Goal: Information Seeking & Learning: Find specific fact

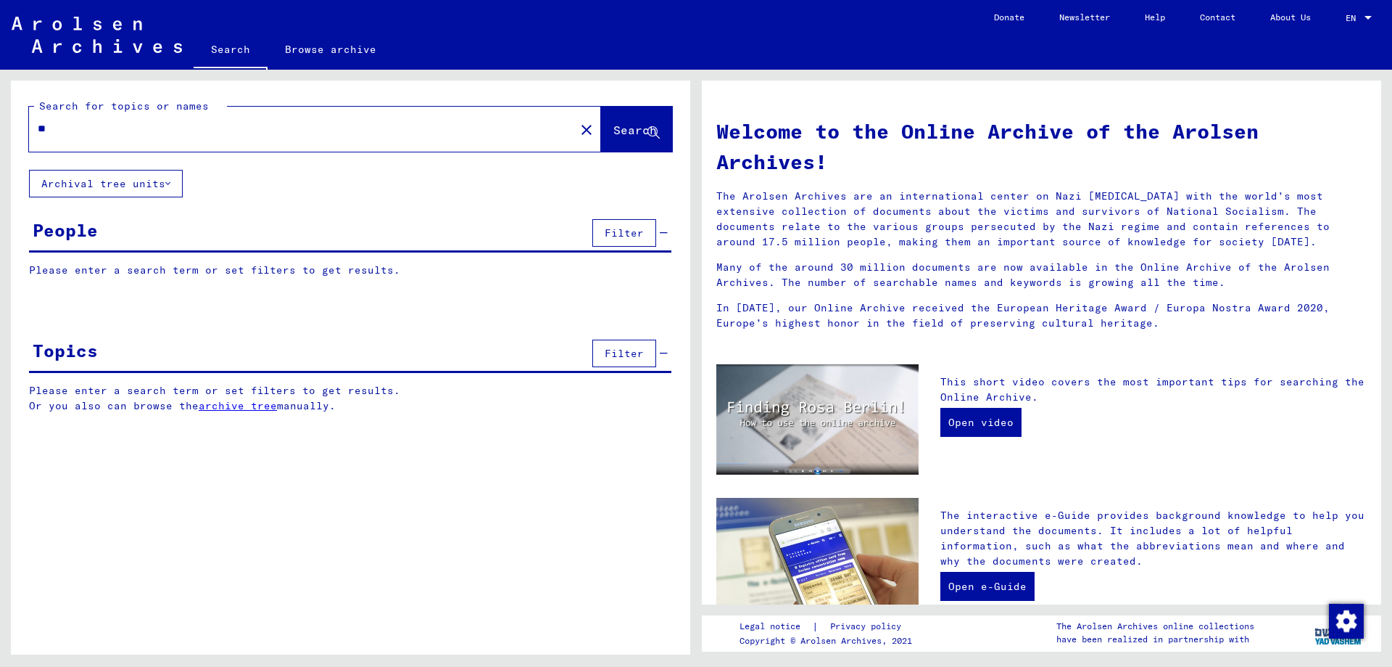
type input "*"
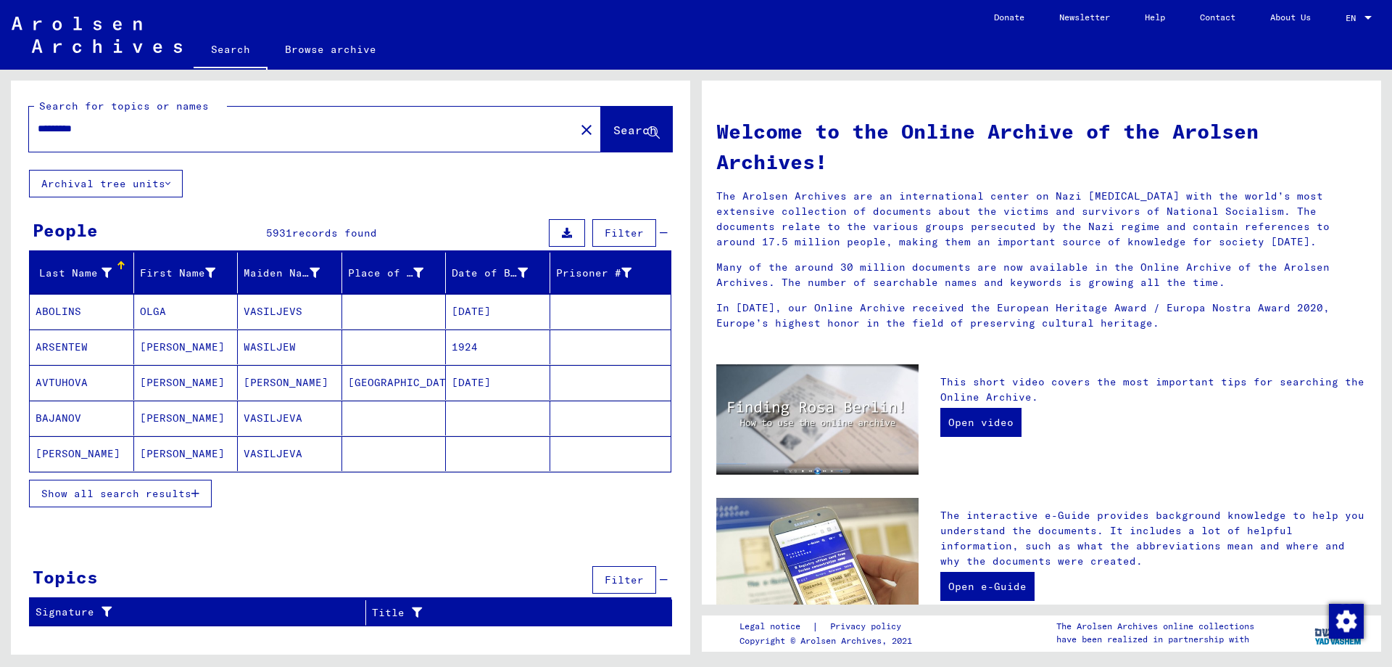
click at [162, 487] on span "Show all search results" at bounding box center [116, 493] width 150 height 13
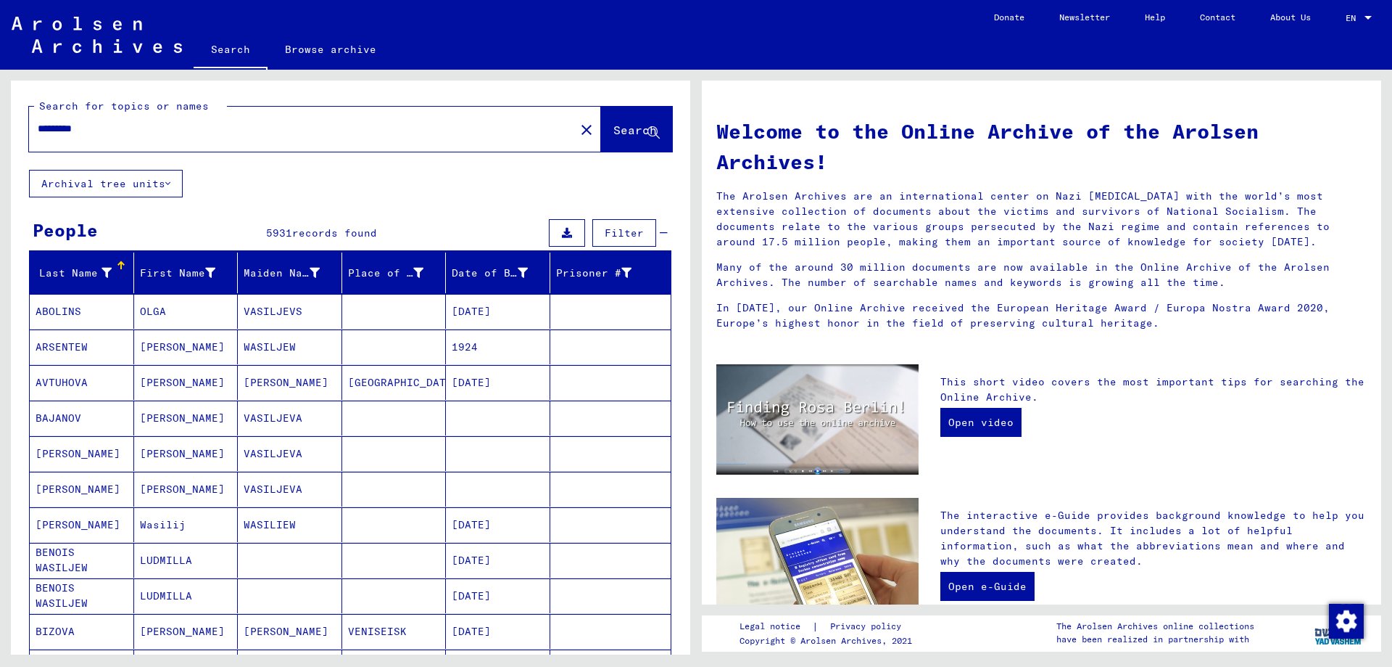
click at [122, 123] on input "*********" at bounding box center [298, 128] width 520 height 15
type input "**********"
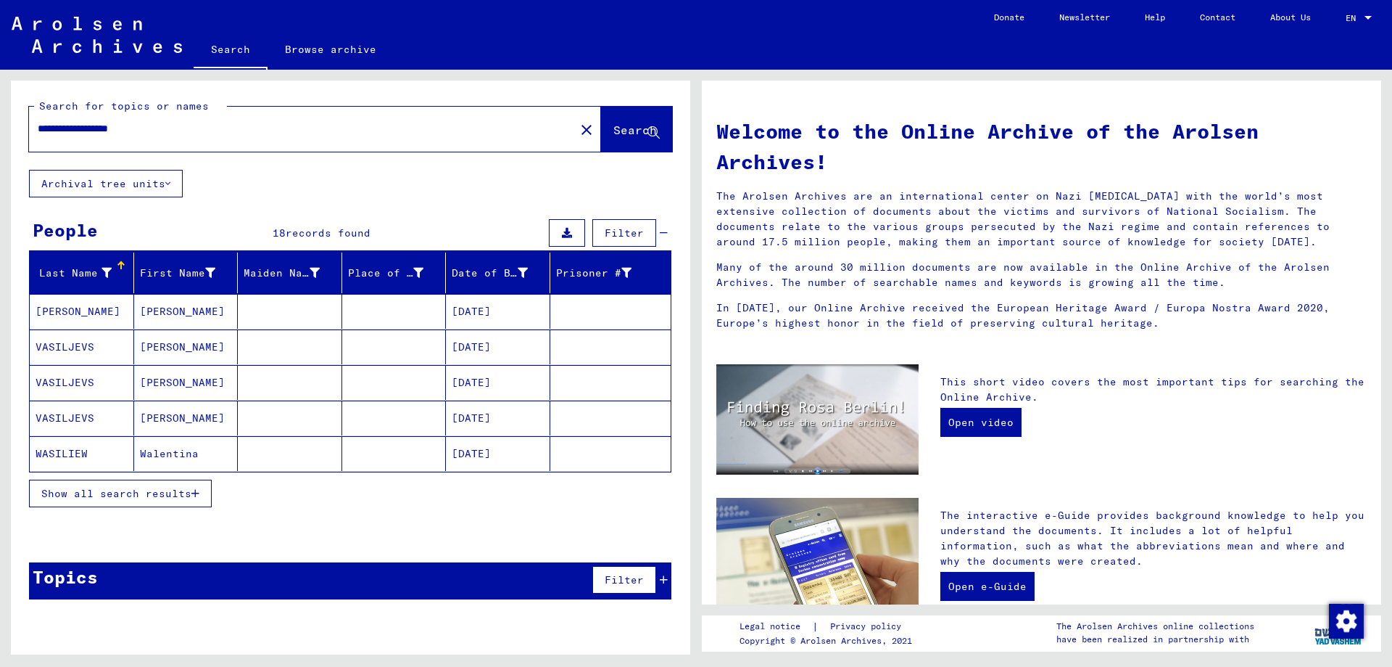
click at [160, 316] on mat-cell "[PERSON_NAME]" at bounding box center [186, 311] width 104 height 35
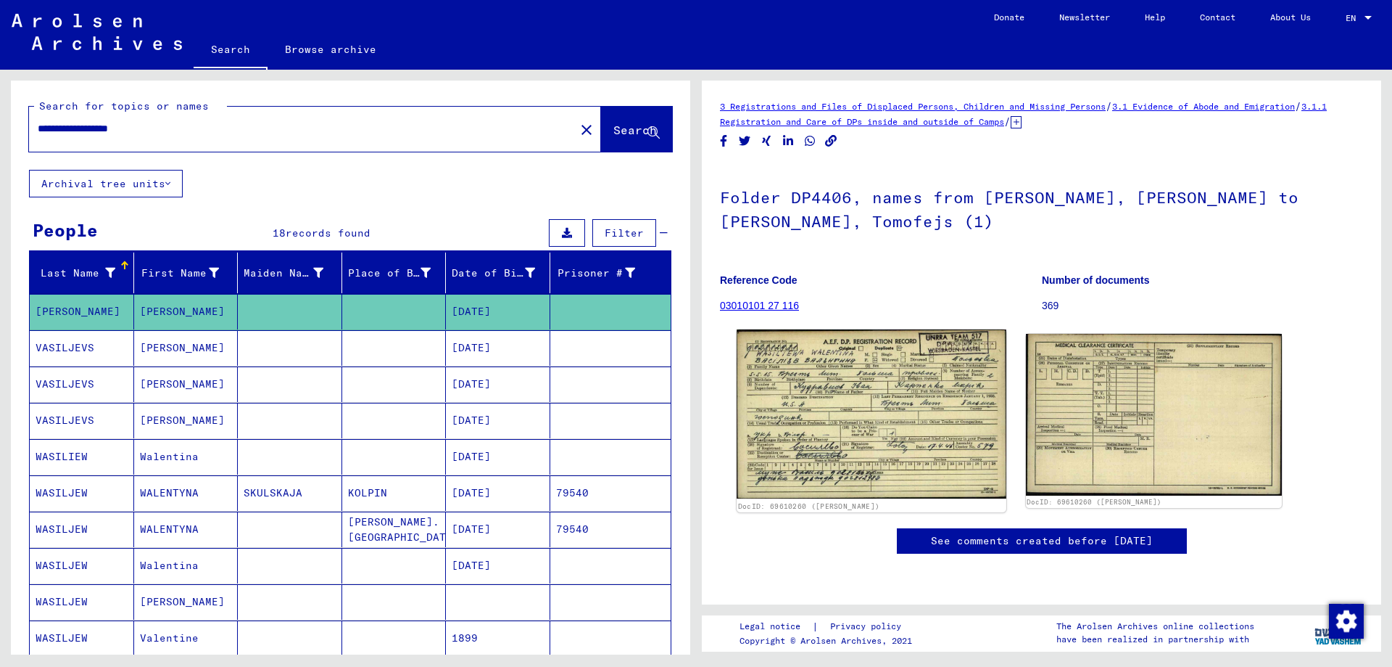
click at [870, 416] on img at bounding box center [871, 414] width 269 height 170
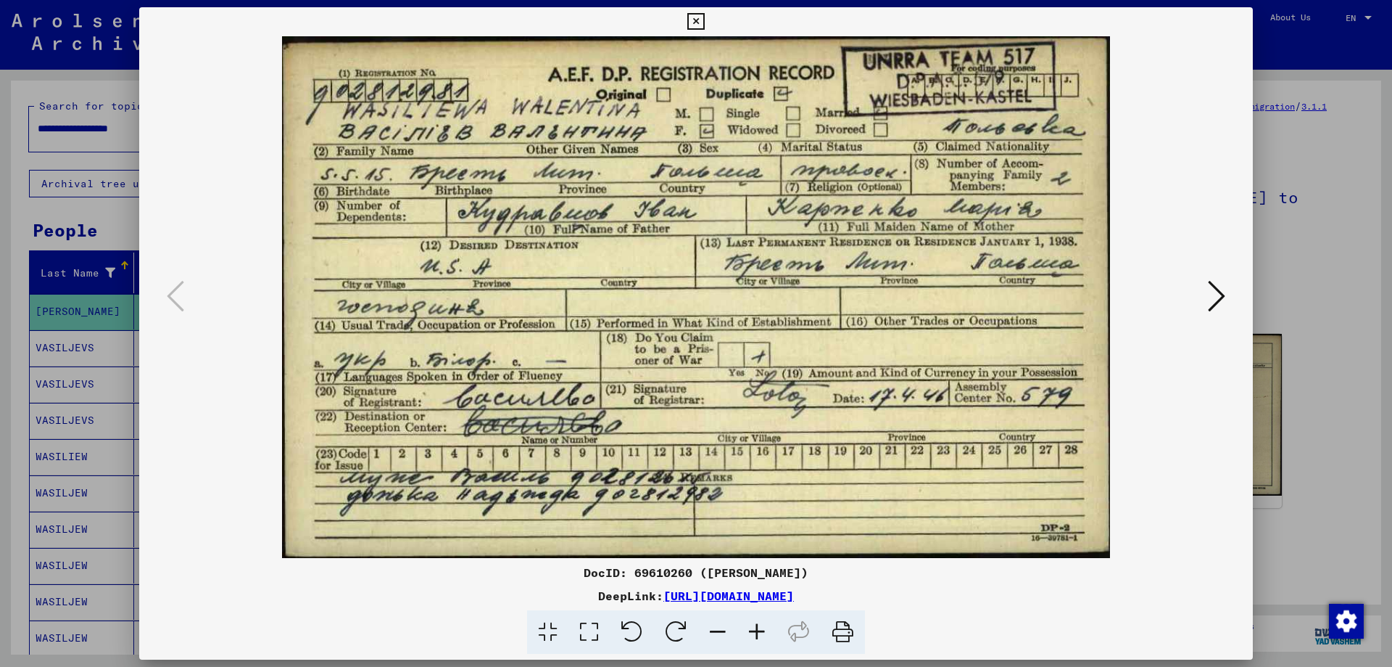
click at [870, 416] on img at bounding box center [696, 296] width 1015 height 521
click at [1290, 263] on div at bounding box center [696, 333] width 1392 height 667
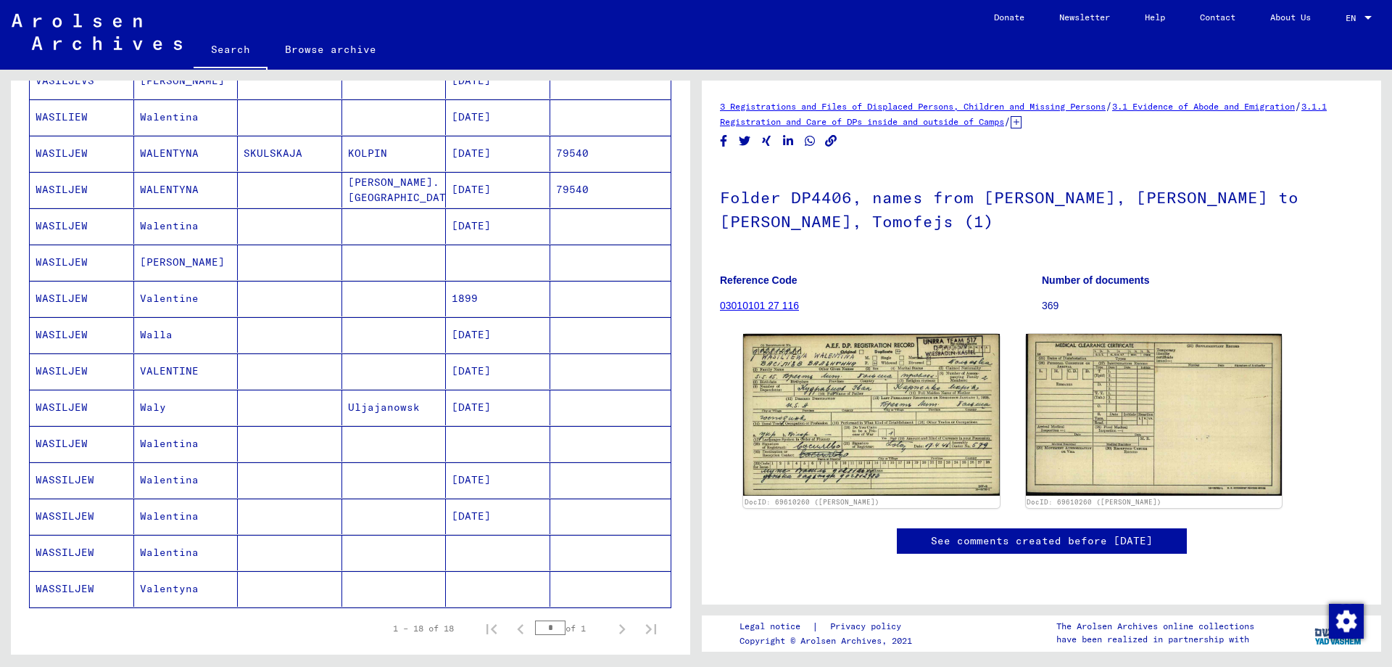
scroll to position [363, 0]
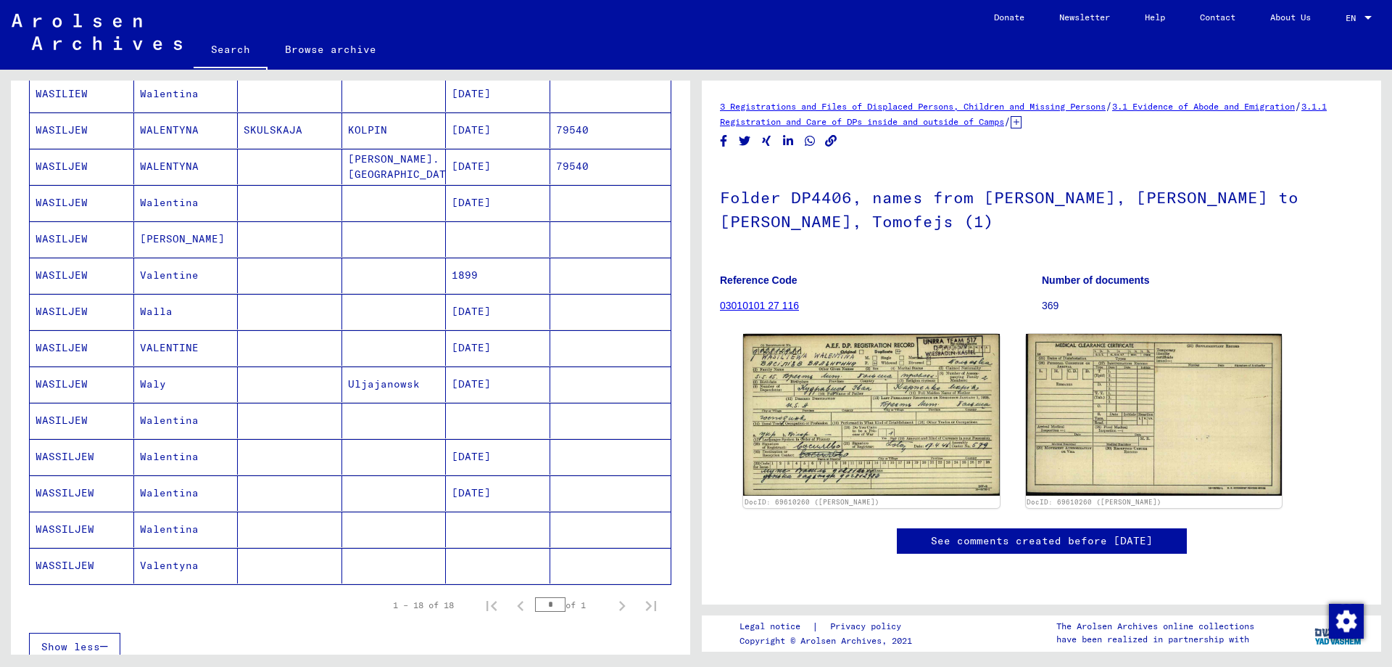
click at [62, 476] on mat-cell "WASSILJEW" at bounding box center [82, 493] width 104 height 36
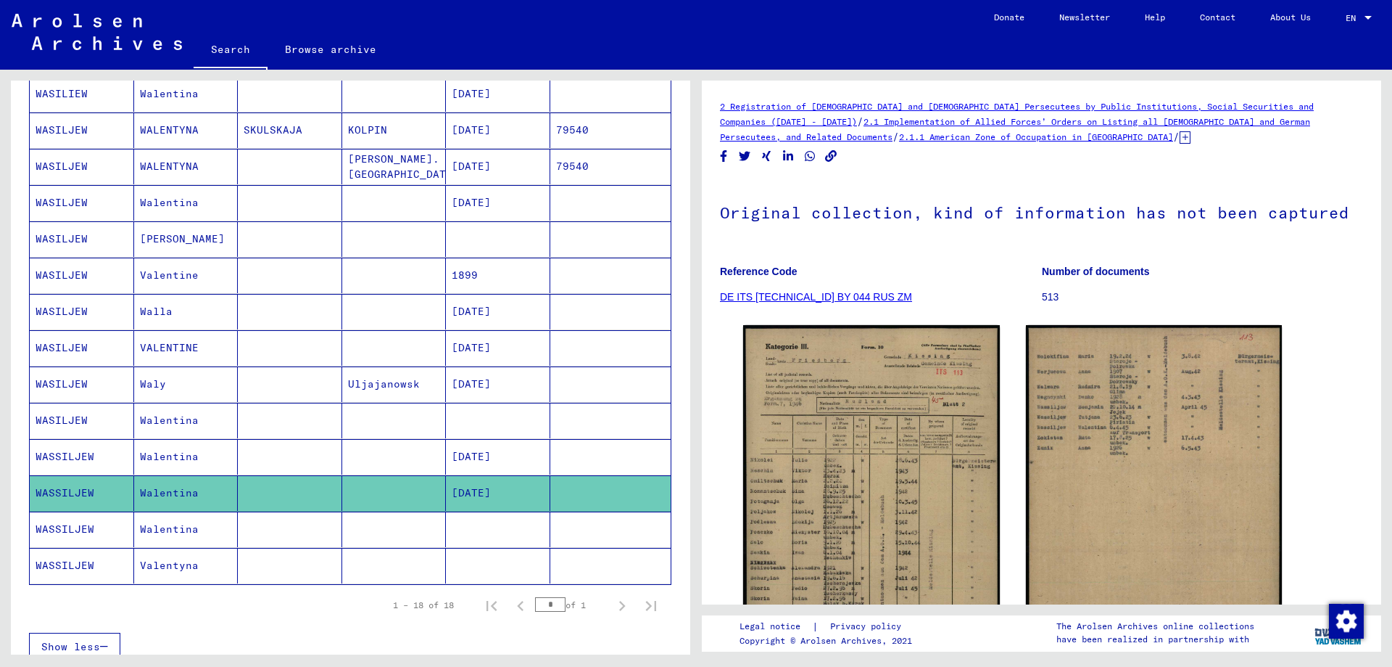
click at [49, 369] on mat-cell "WASILJEW" at bounding box center [82, 384] width 104 height 36
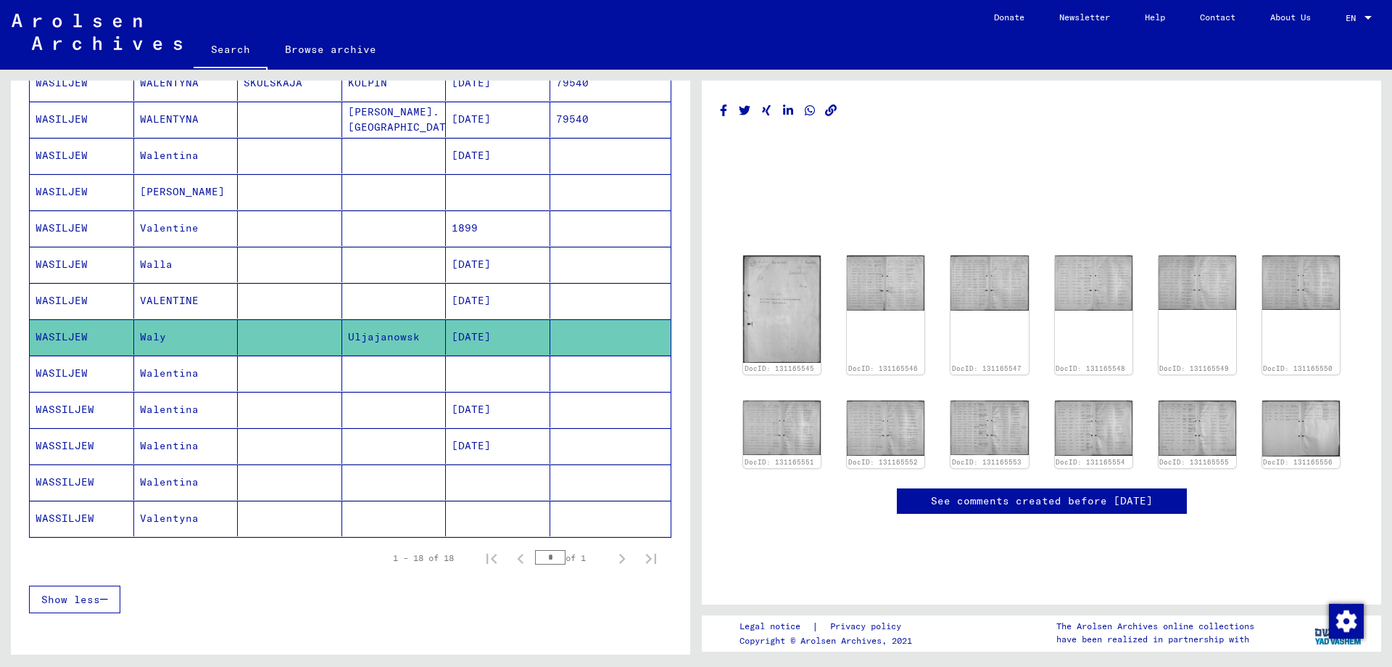
scroll to position [435, 0]
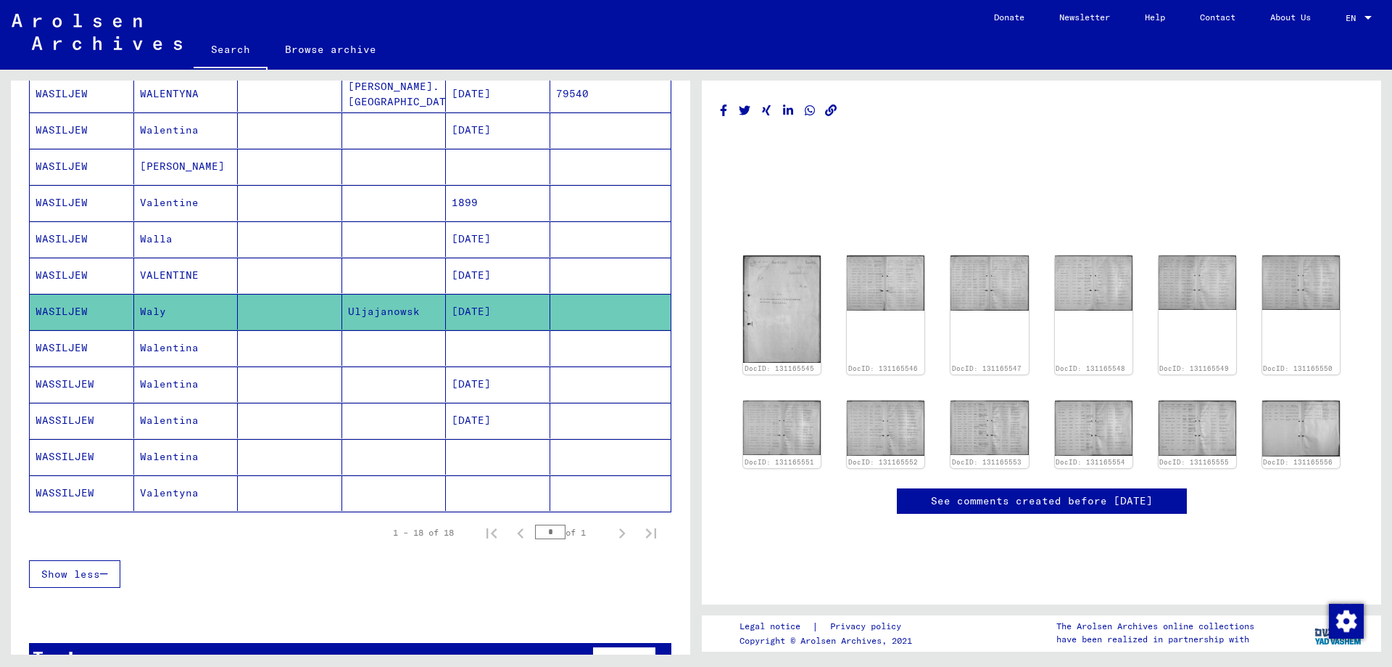
click at [94, 275] on mat-cell "WASILJEW" at bounding box center [82, 275] width 104 height 36
